Goal: Transaction & Acquisition: Purchase product/service

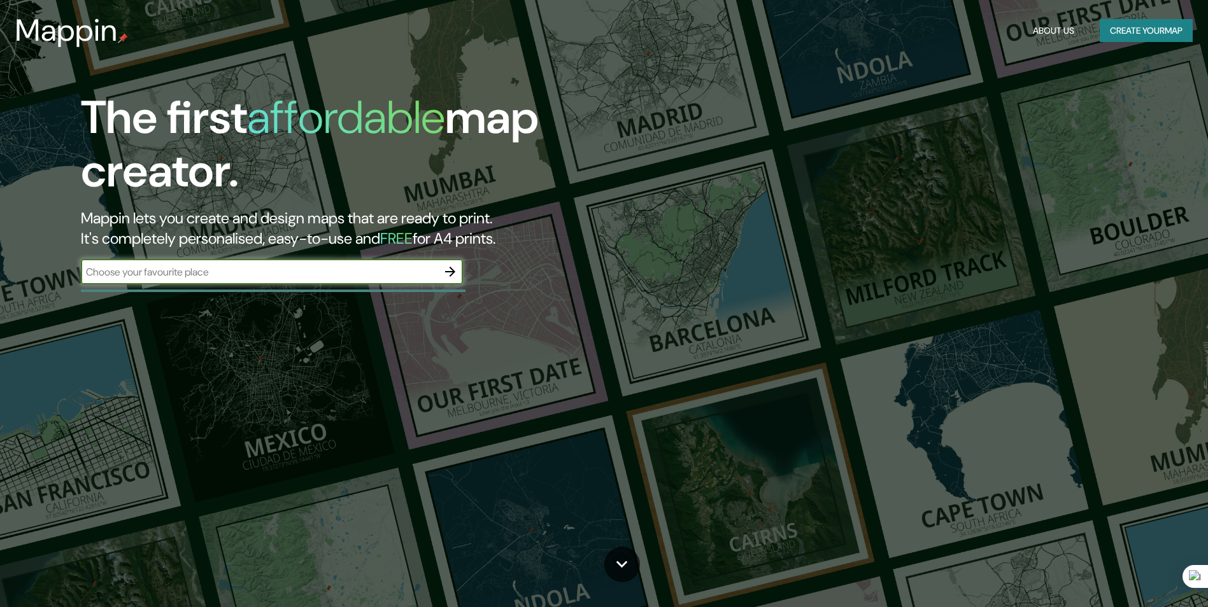
click at [284, 267] on input "text" at bounding box center [259, 272] width 357 height 15
type input "[GEOGRAPHIC_DATA]"
click at [457, 276] on icon "button" at bounding box center [450, 271] width 15 height 15
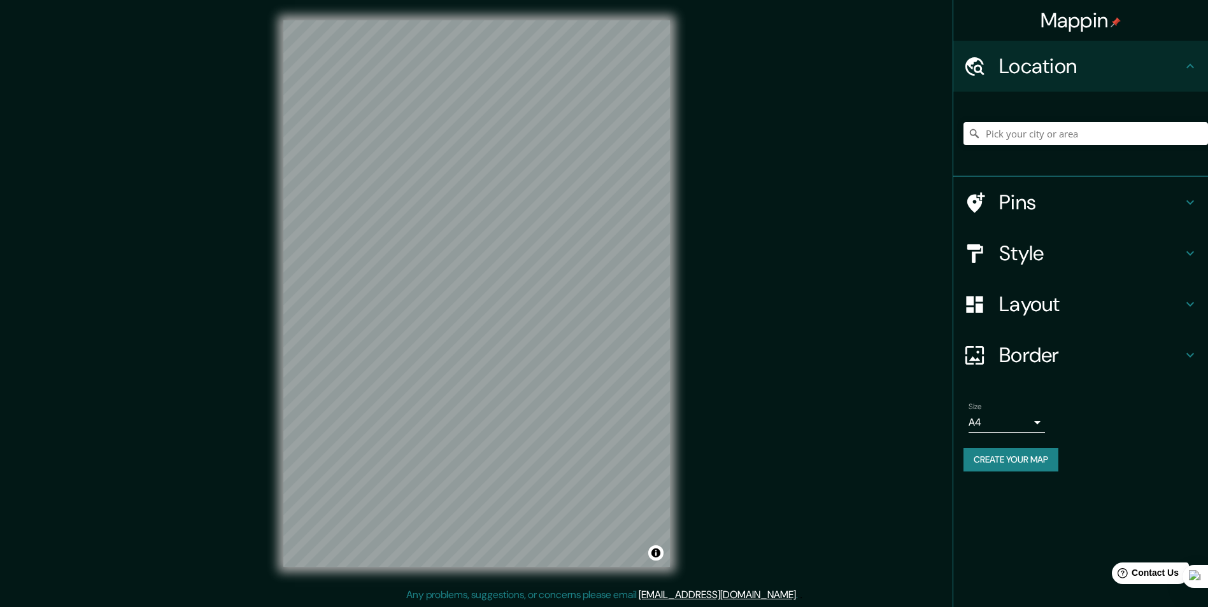
scroll to position [1, 0]
click at [231, 412] on div "Mappin Location Pins Style Layout Border Choose a border. Hint : you can make l…" at bounding box center [604, 303] width 1208 height 608
click at [255, 366] on div "Mappin Location Pins Style Layout Border Choose a border. Hint : you can make l…" at bounding box center [604, 303] width 1208 height 608
click at [701, 227] on div "Mappin Location Pins Style Layout Border Choose a border. Hint : you can make l…" at bounding box center [604, 303] width 1208 height 608
click at [1037, 253] on h4 "Style" at bounding box center [1090, 253] width 183 height 25
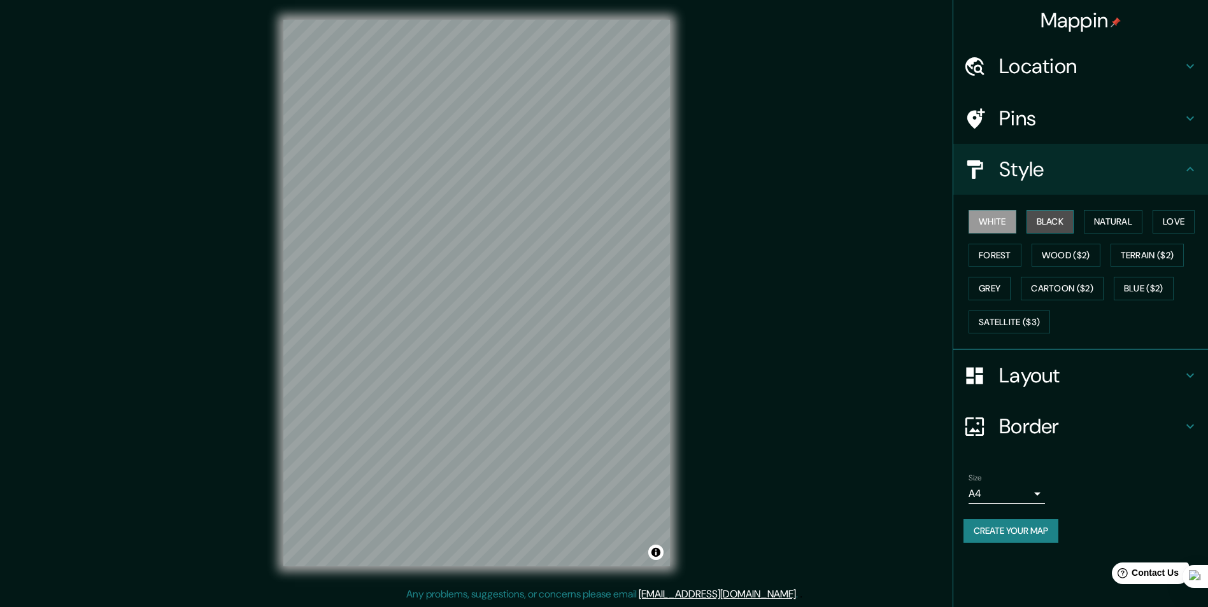
click at [1051, 214] on button "Black" at bounding box center [1050, 222] width 48 height 24
click at [1097, 222] on button "Natural" at bounding box center [1113, 222] width 59 height 24
click at [1161, 221] on button "Love" at bounding box center [1174, 222] width 42 height 24
click at [1004, 260] on button "Forest" at bounding box center [995, 256] width 53 height 24
click at [1178, 215] on button "Love" at bounding box center [1174, 222] width 42 height 24
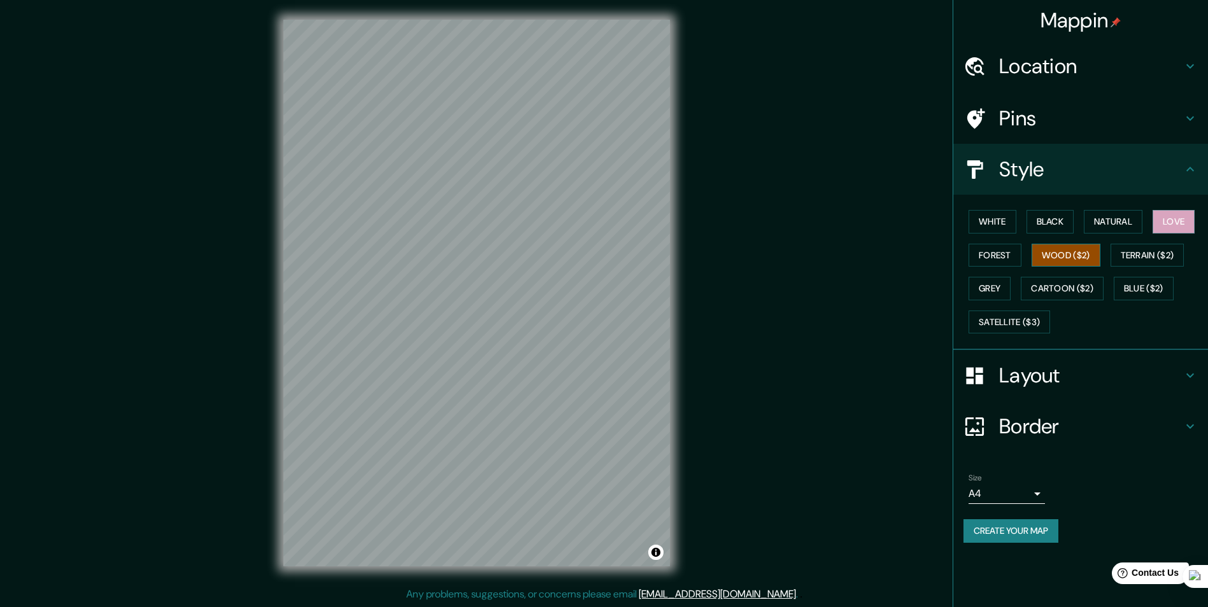
click at [1063, 256] on button "Wood ($2)" at bounding box center [1066, 256] width 69 height 24
click at [1183, 261] on button "Terrain ($2)" at bounding box center [1148, 256] width 74 height 24
click at [1004, 294] on button "Grey" at bounding box center [990, 289] width 42 height 24
click at [1058, 296] on button "Cartoon ($2)" at bounding box center [1062, 289] width 83 height 24
click at [1139, 297] on button "Blue ($2)" at bounding box center [1144, 289] width 60 height 24
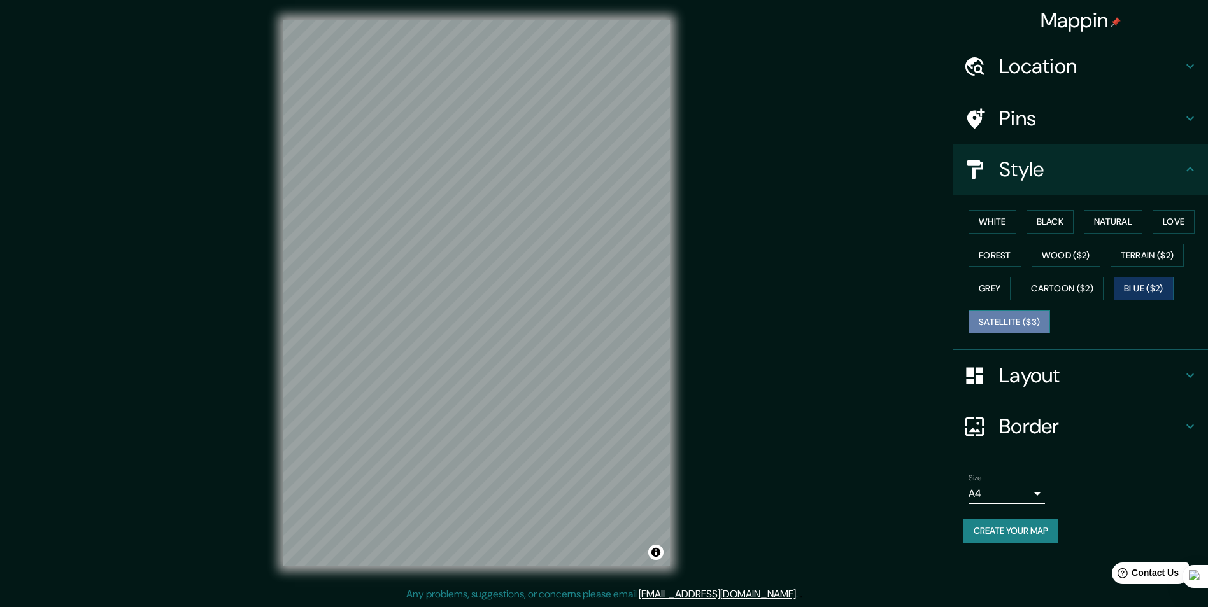
click at [998, 322] on button "Satellite ($3)" at bounding box center [1010, 323] width 82 height 24
click at [994, 256] on button "Forest" at bounding box center [995, 256] width 53 height 24
